Goal: Transaction & Acquisition: Subscribe to service/newsletter

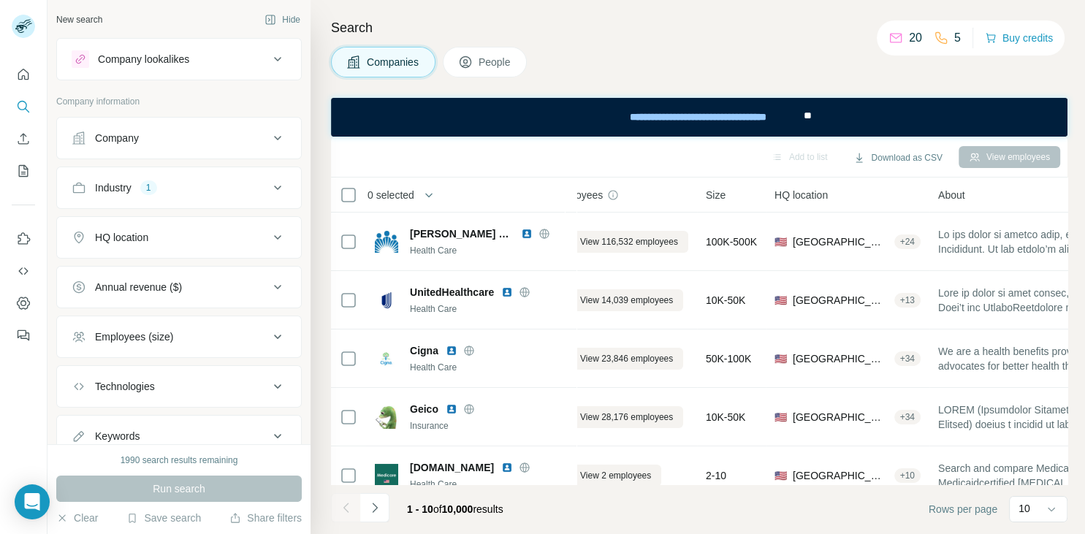
scroll to position [0, 34]
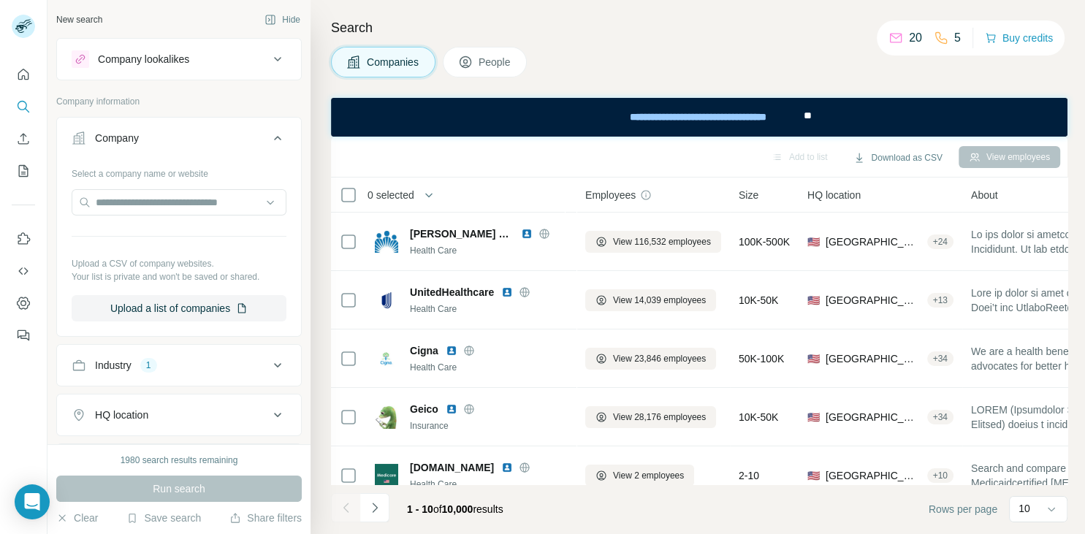
click at [271, 53] on icon at bounding box center [278, 59] width 18 height 18
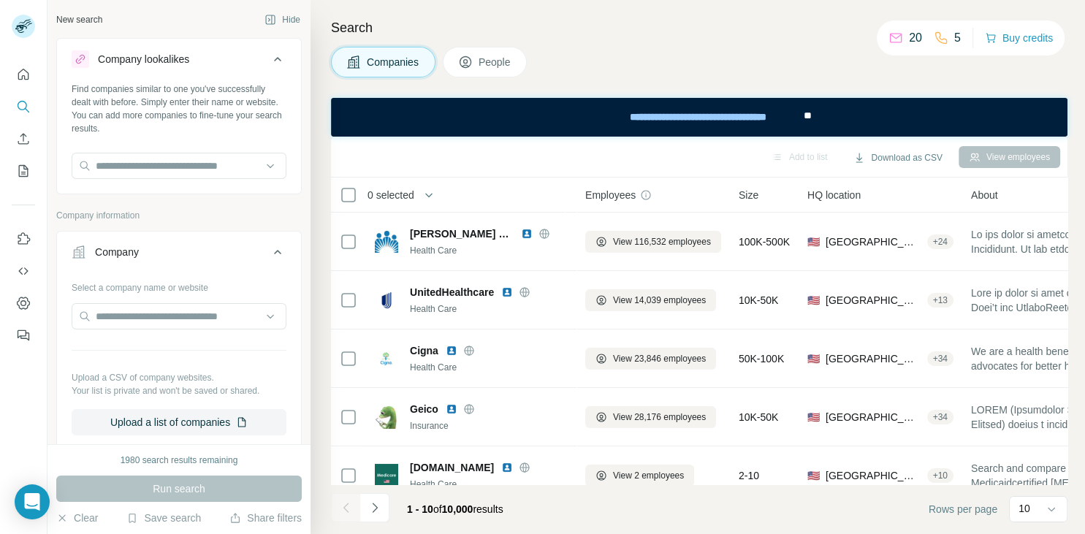
click at [271, 53] on icon at bounding box center [278, 59] width 18 height 18
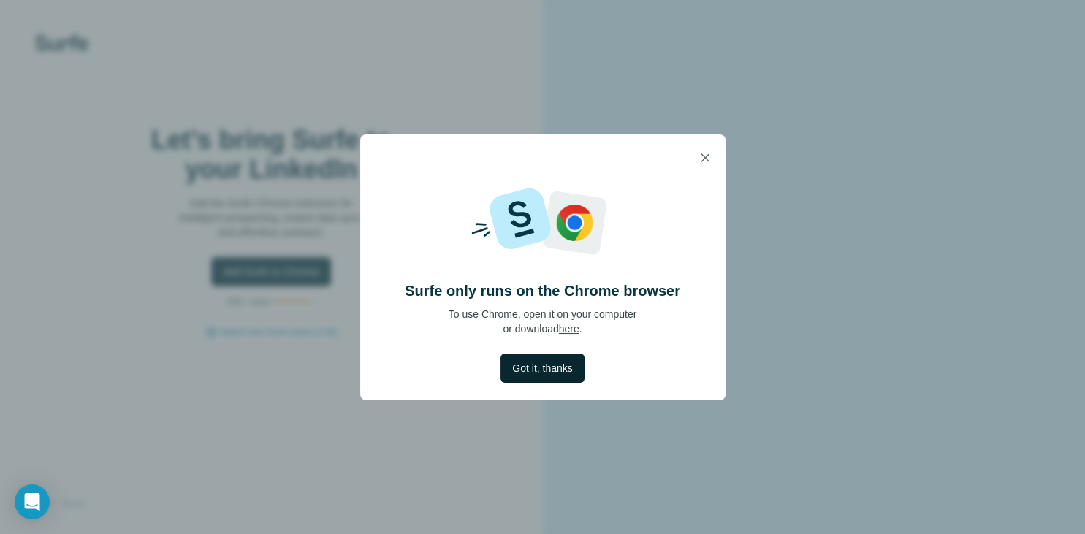
click at [527, 363] on span "Got it, thanks" at bounding box center [542, 368] width 60 height 15
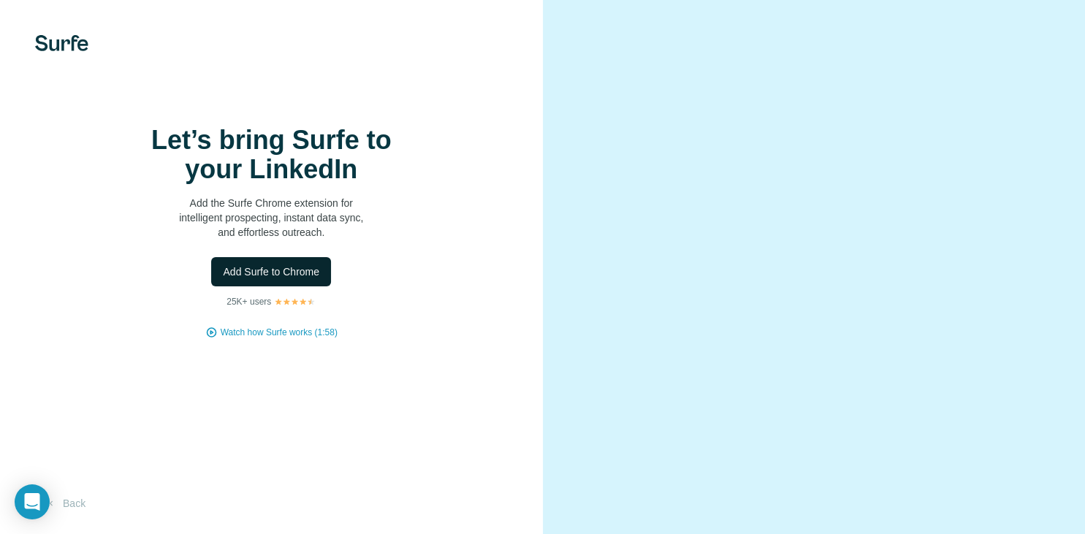
click at [284, 279] on span "Add Surfe to Chrome" at bounding box center [271, 272] width 96 height 15
click at [75, 500] on button "Back" at bounding box center [65, 503] width 61 height 26
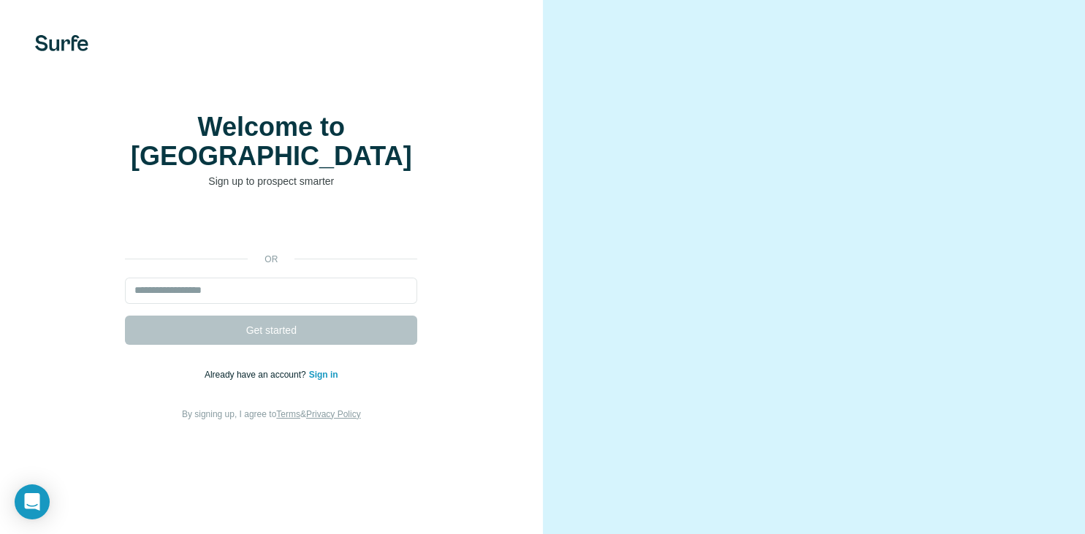
click at [250, 238] on div "Sign in with Google. Opens in new tab" at bounding box center [271, 226] width 292 height 32
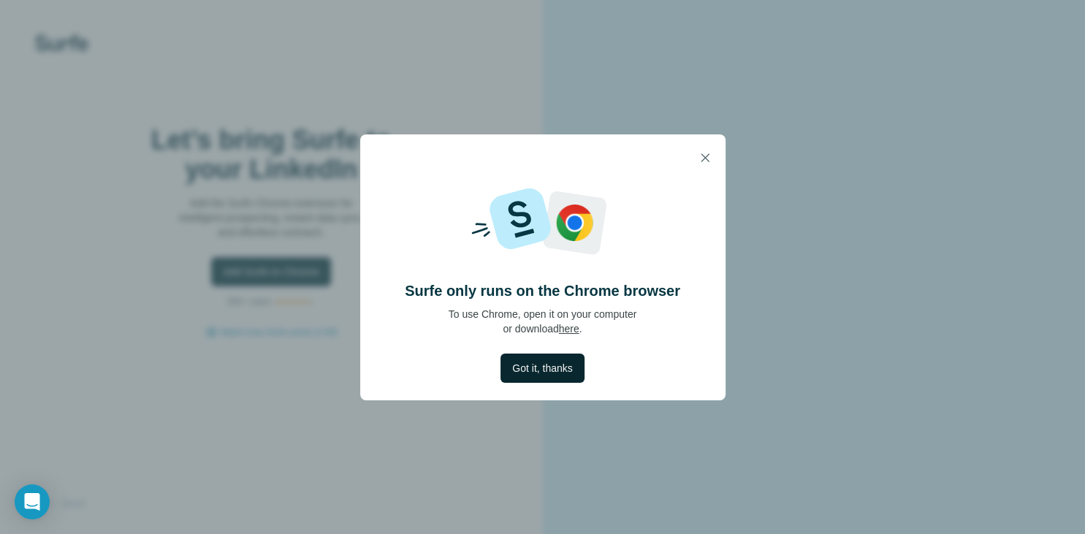
click at [525, 373] on span "Got it, thanks" at bounding box center [542, 368] width 60 height 15
click at [486, 491] on div "Surfe only runs on the Chrome browser To use Chrome, open it on your computer o…" at bounding box center [542, 267] width 1085 height 534
click at [705, 160] on icon "button" at bounding box center [705, 158] width 15 height 15
